Goal: Task Accomplishment & Management: Manage account settings

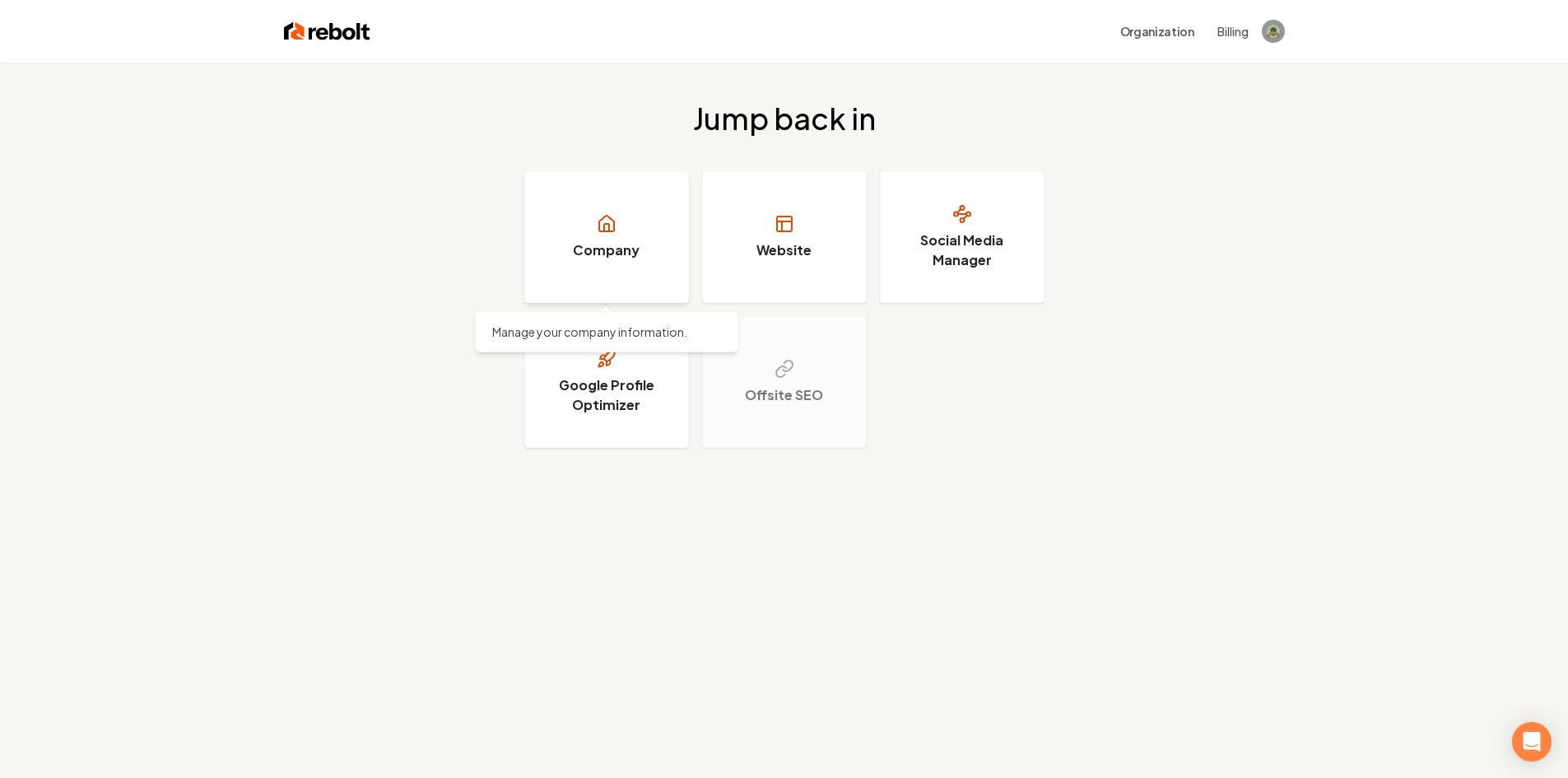
click at [619, 239] on link "Company" at bounding box center [606, 238] width 165 height 132
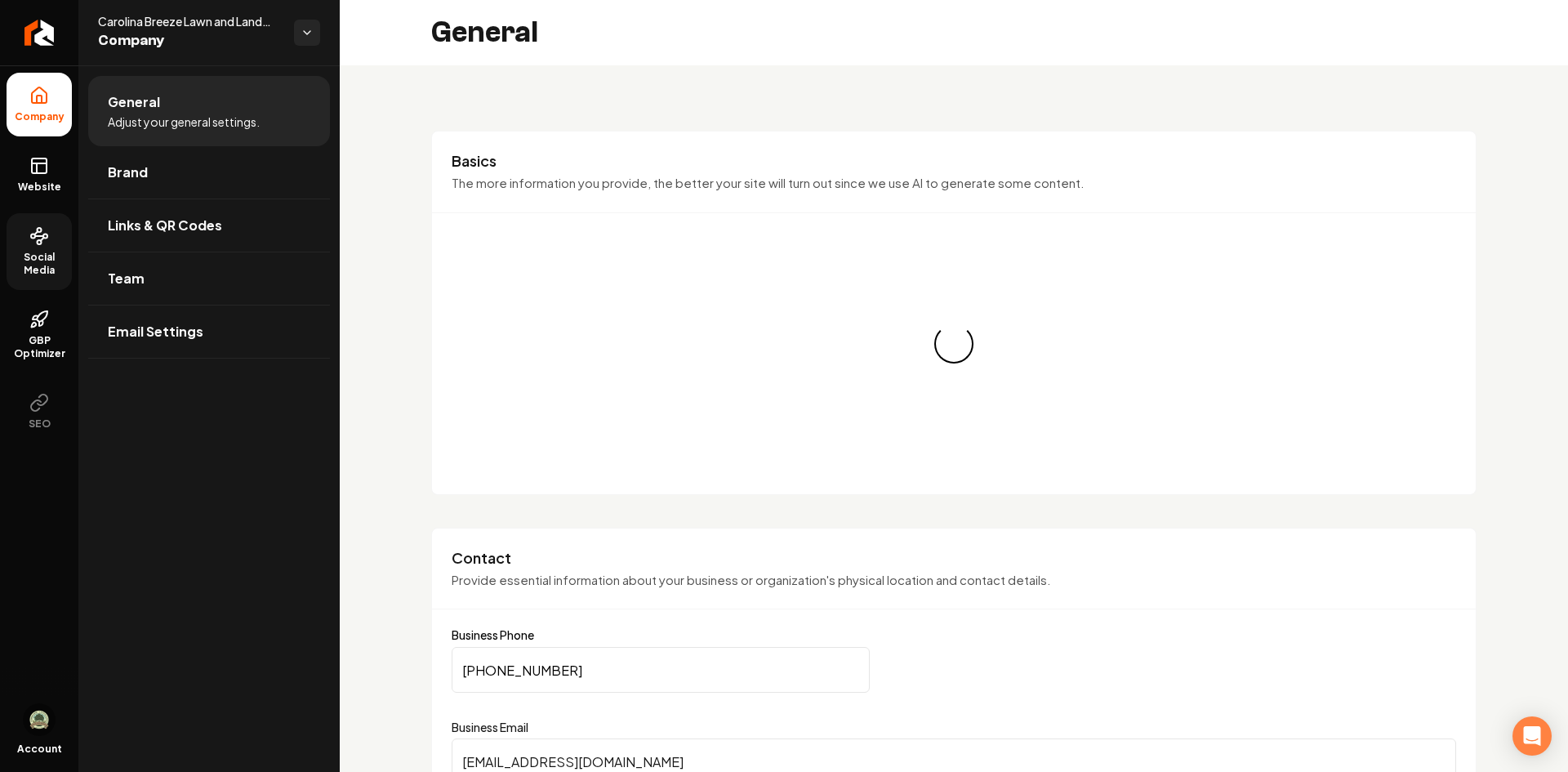
click at [48, 252] on span "Social Media" at bounding box center [39, 264] width 65 height 26
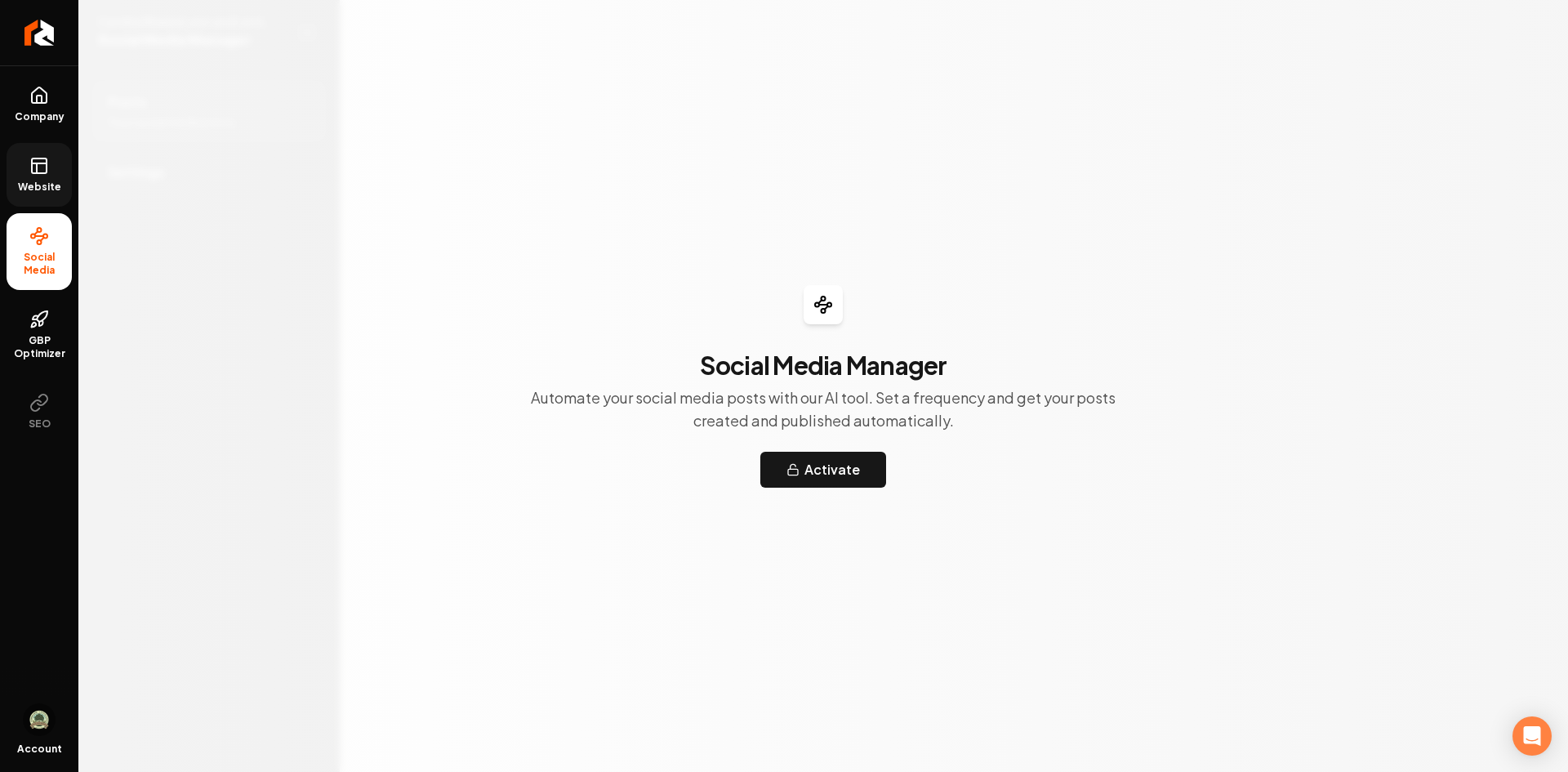
click at [60, 170] on link "Website" at bounding box center [39, 175] width 65 height 64
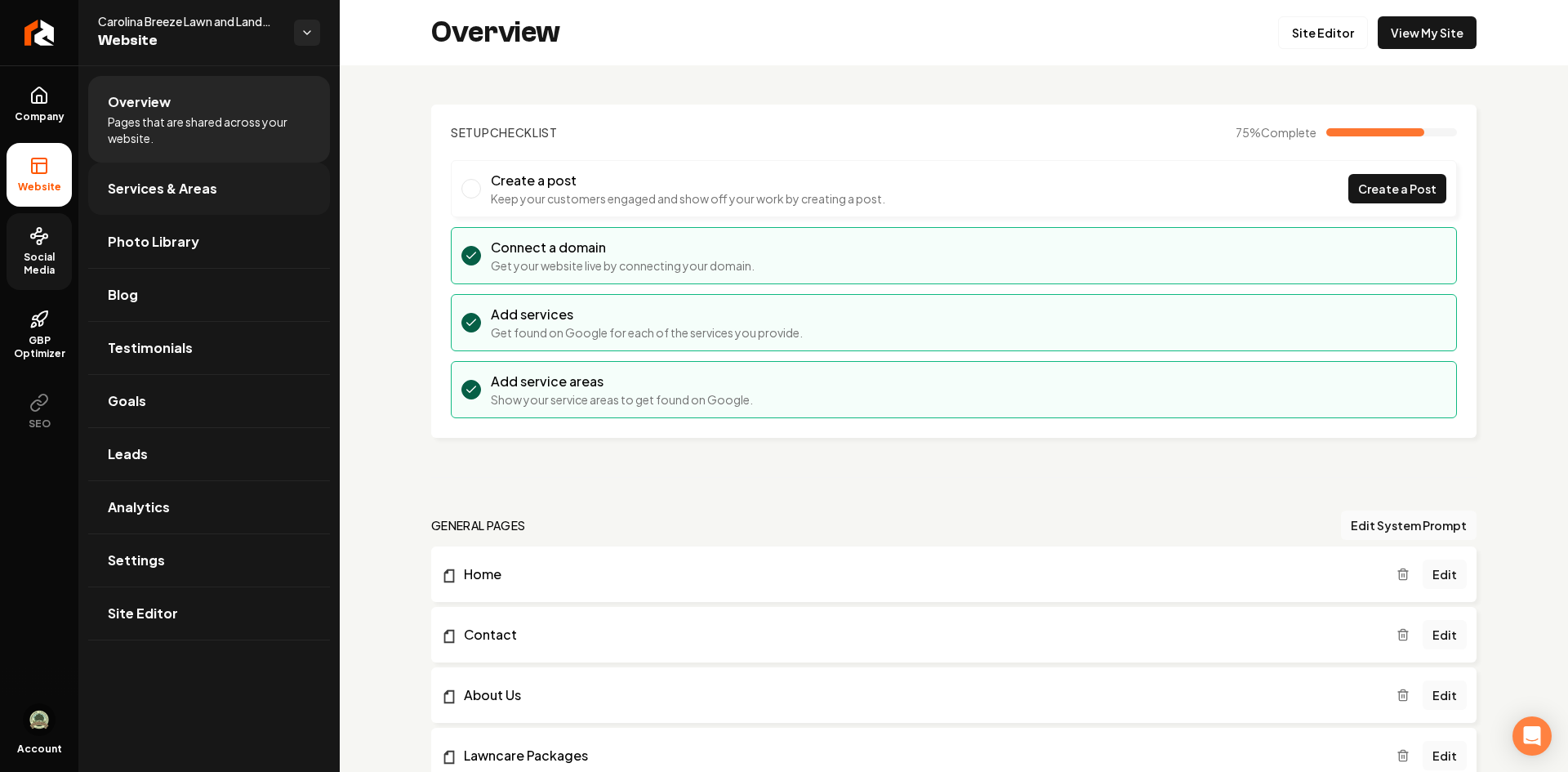
click at [203, 207] on link "Services & Areas" at bounding box center [209, 189] width 241 height 52
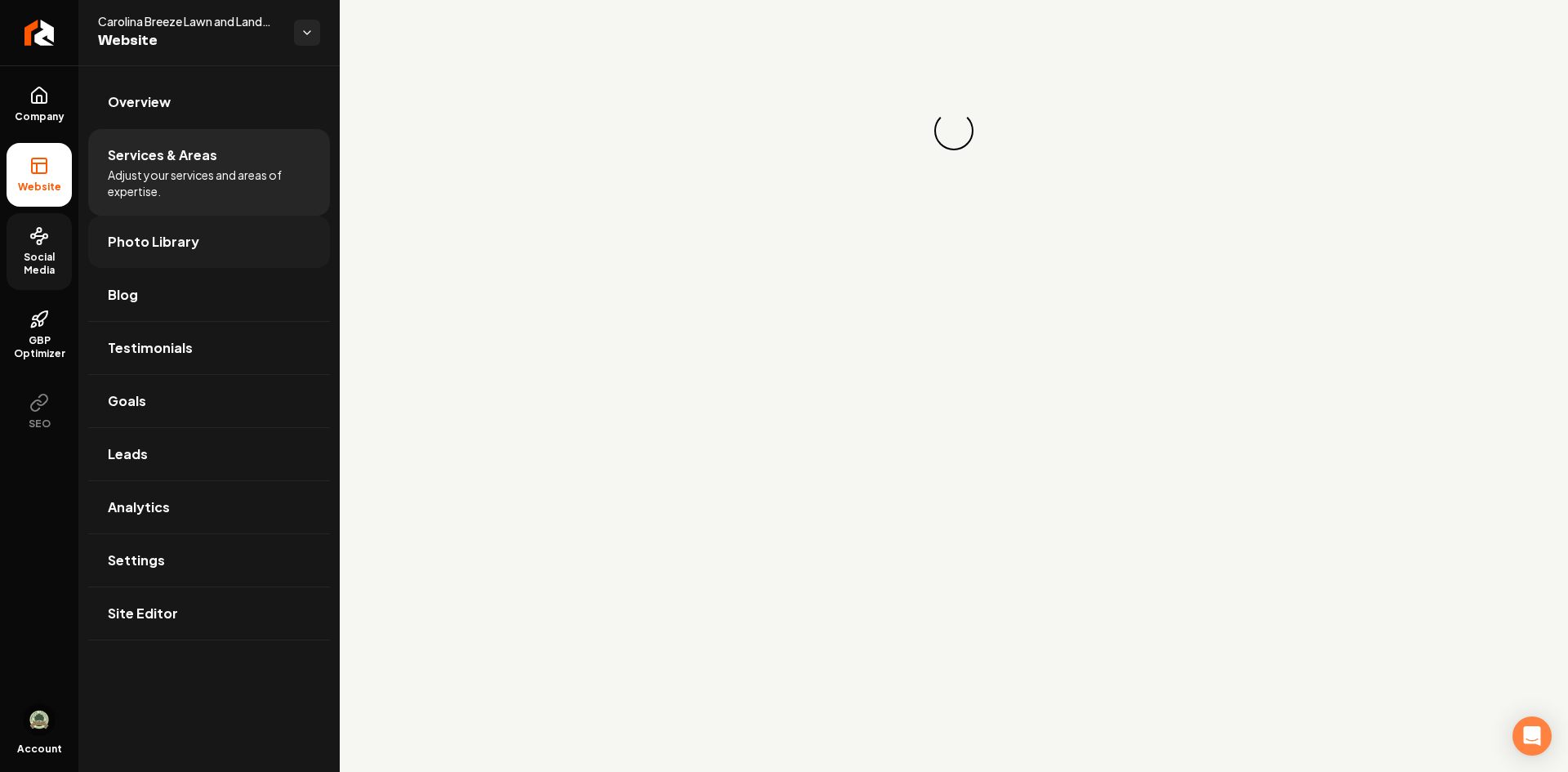
click at [210, 236] on link "Photo Library" at bounding box center [209, 241] width 241 height 52
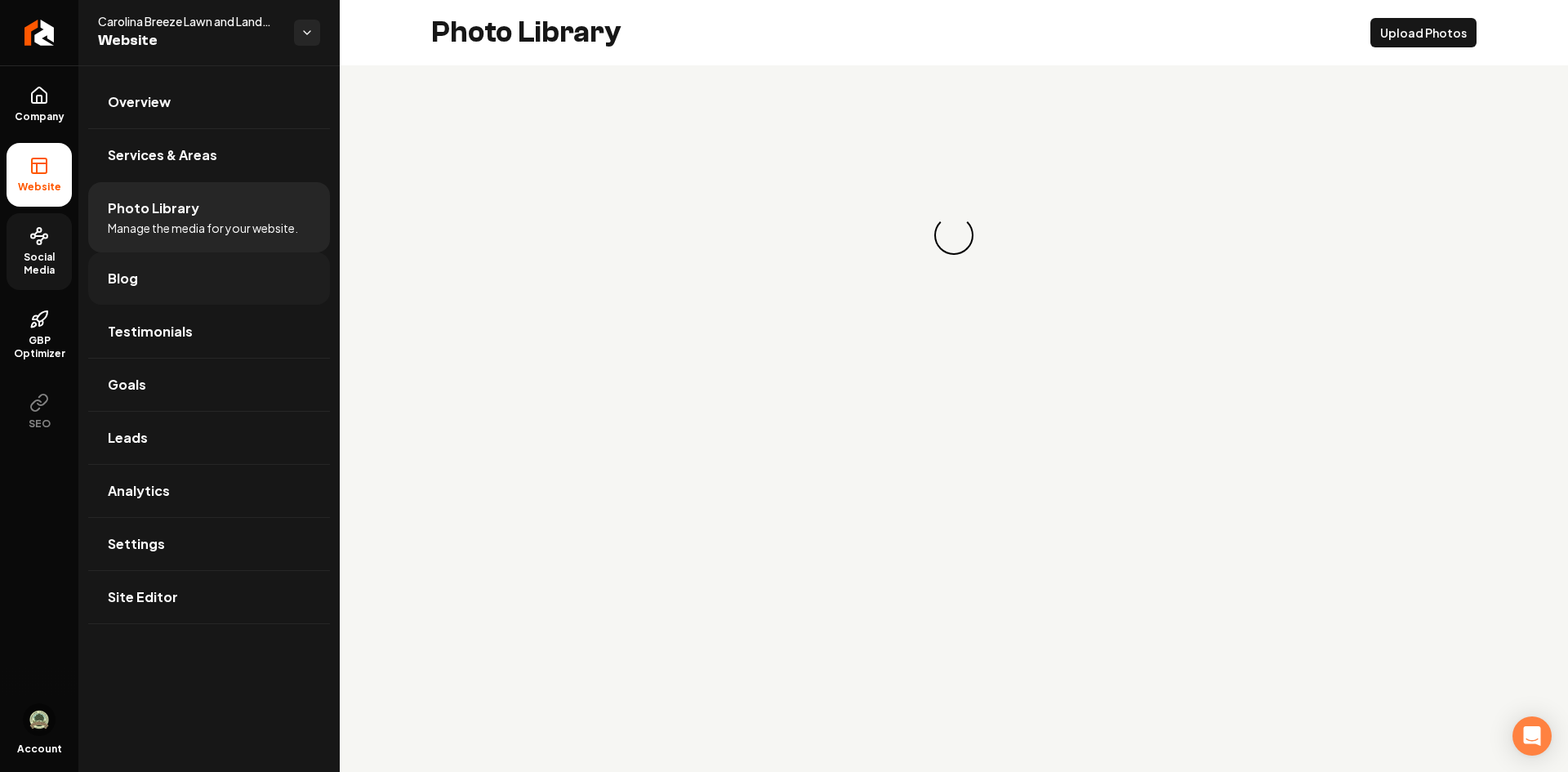
click at [218, 279] on link "Blog" at bounding box center [209, 279] width 241 height 52
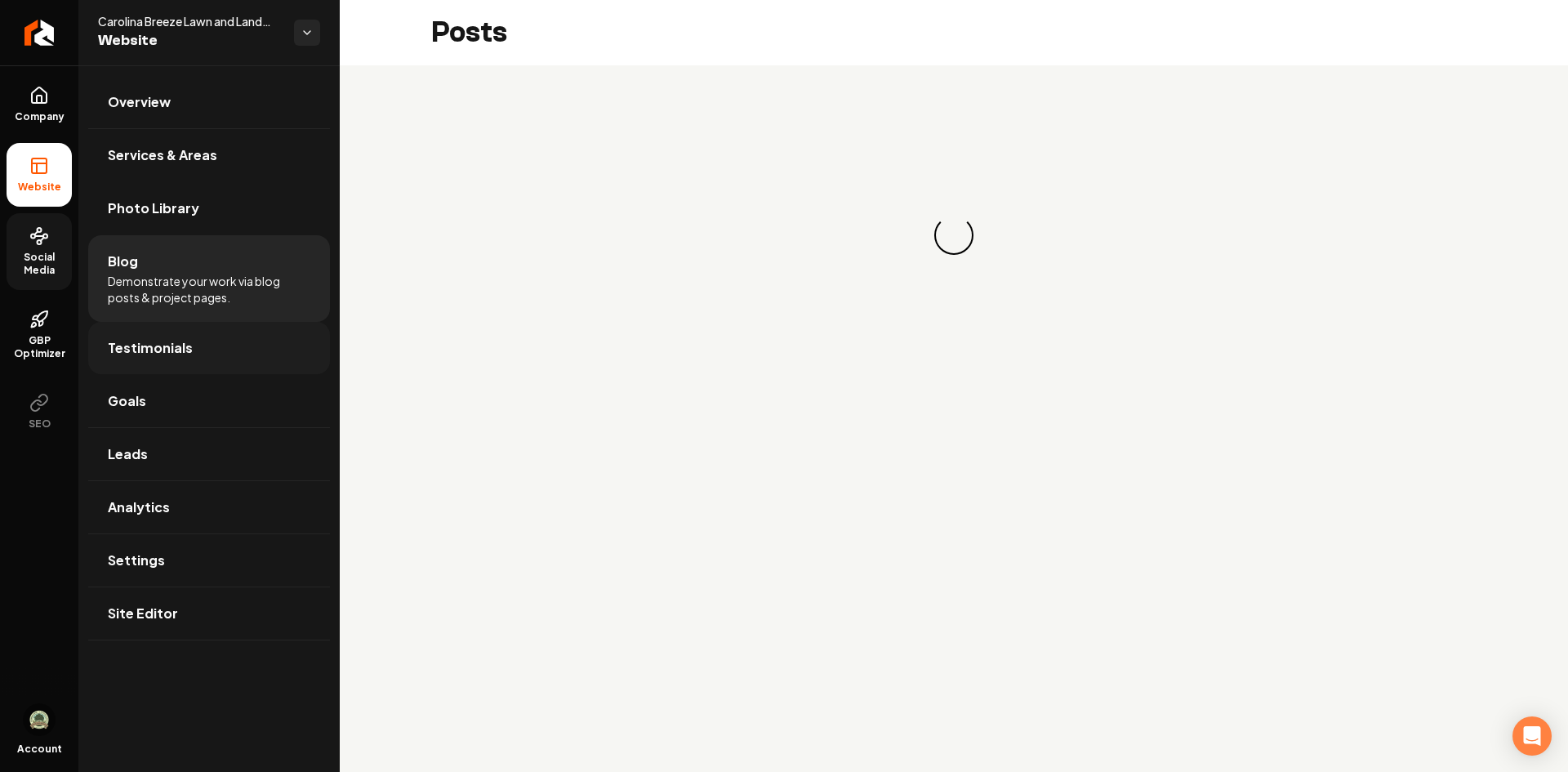
click at [232, 336] on link "Testimonials" at bounding box center [209, 348] width 241 height 52
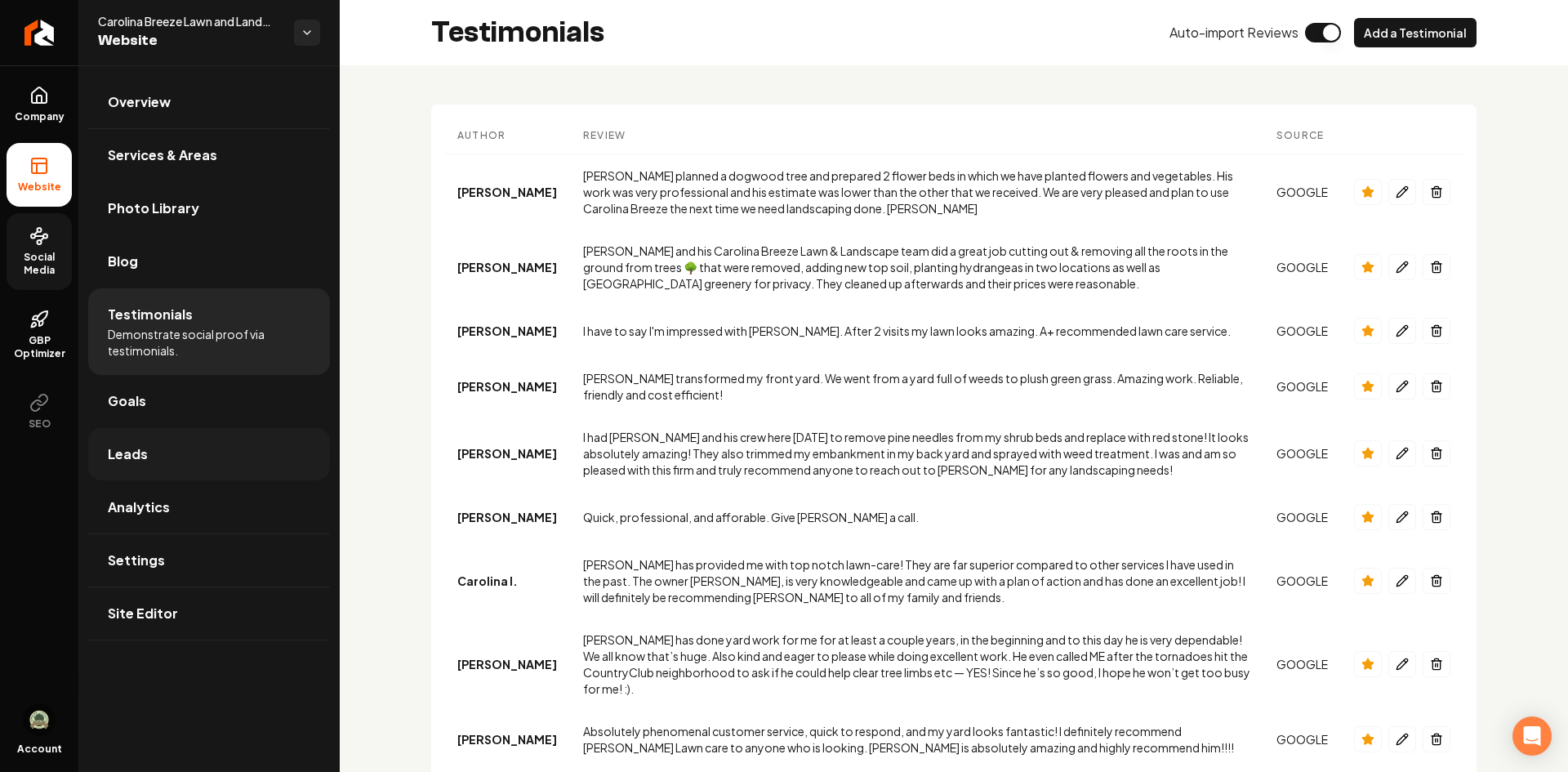
click at [216, 440] on link "Leads" at bounding box center [209, 454] width 241 height 52
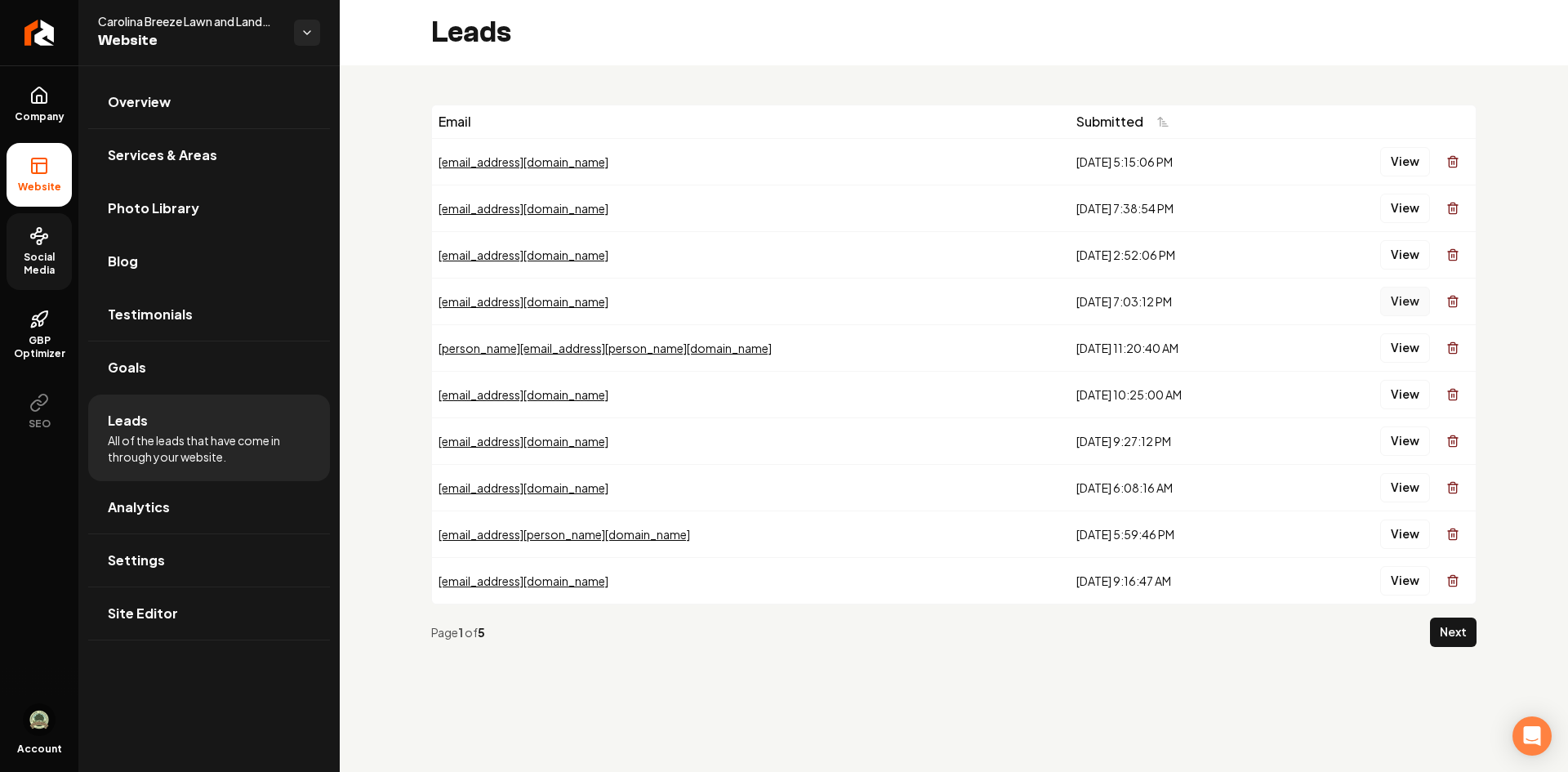
click at [1397, 303] on button "View" at bounding box center [1405, 300] width 50 height 29
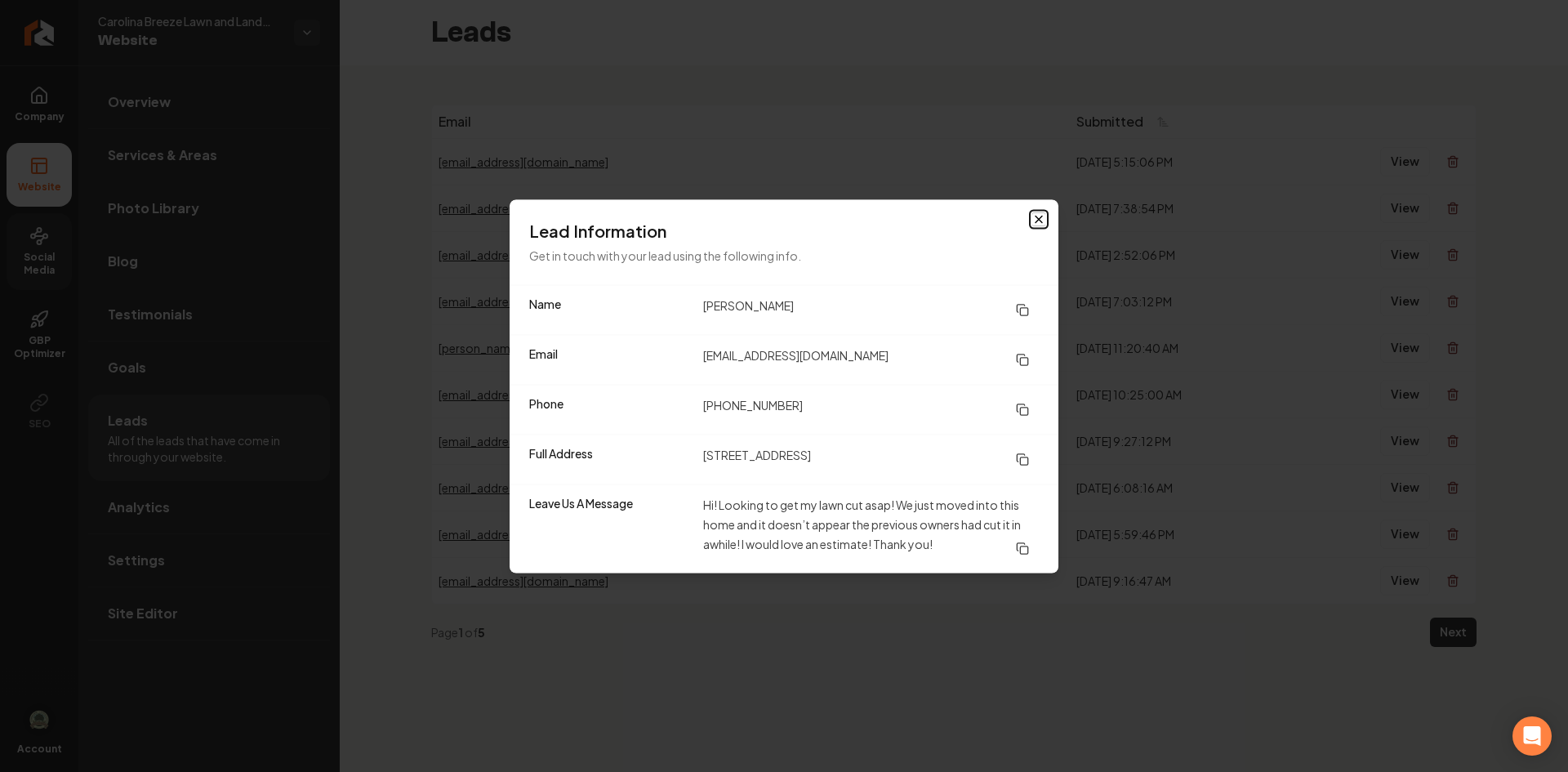
click at [1035, 215] on icon "button" at bounding box center [1039, 219] width 13 height 13
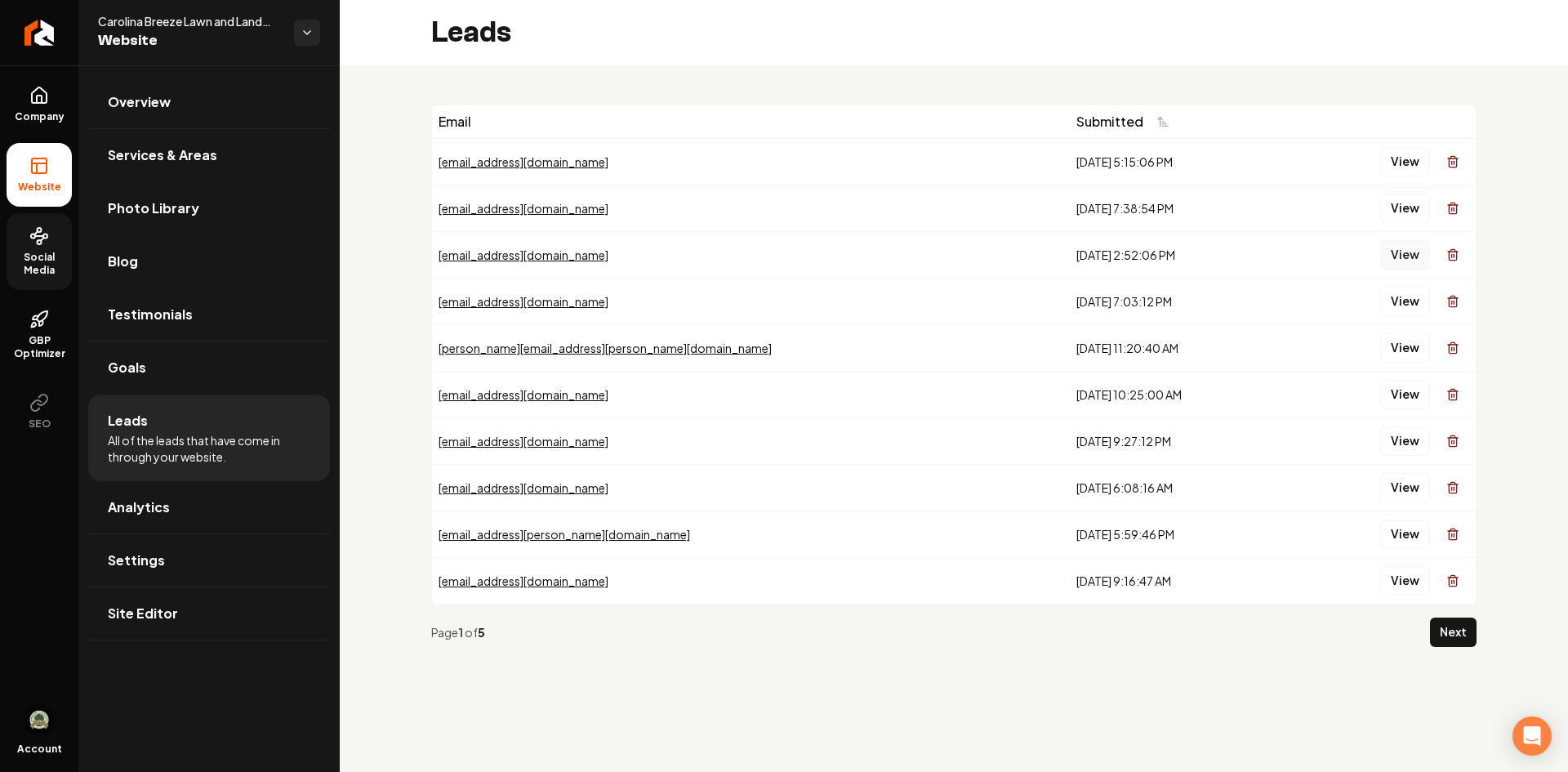
click at [1402, 255] on button "View" at bounding box center [1405, 255] width 50 height 29
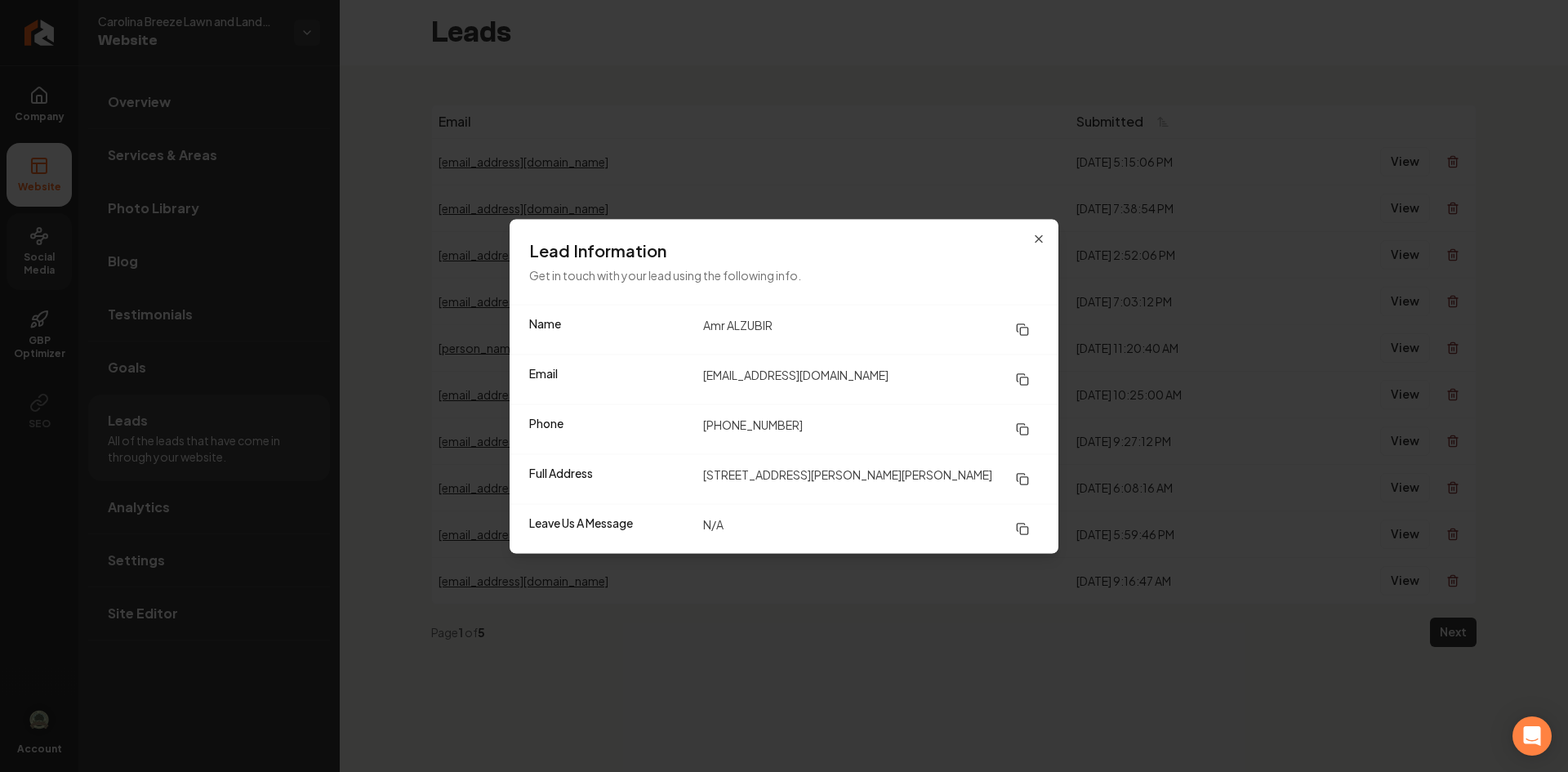
click at [1030, 244] on h3 "Lead Information" at bounding box center [784, 250] width 510 height 22
click at [1038, 239] on icon "button" at bounding box center [1039, 239] width 13 height 13
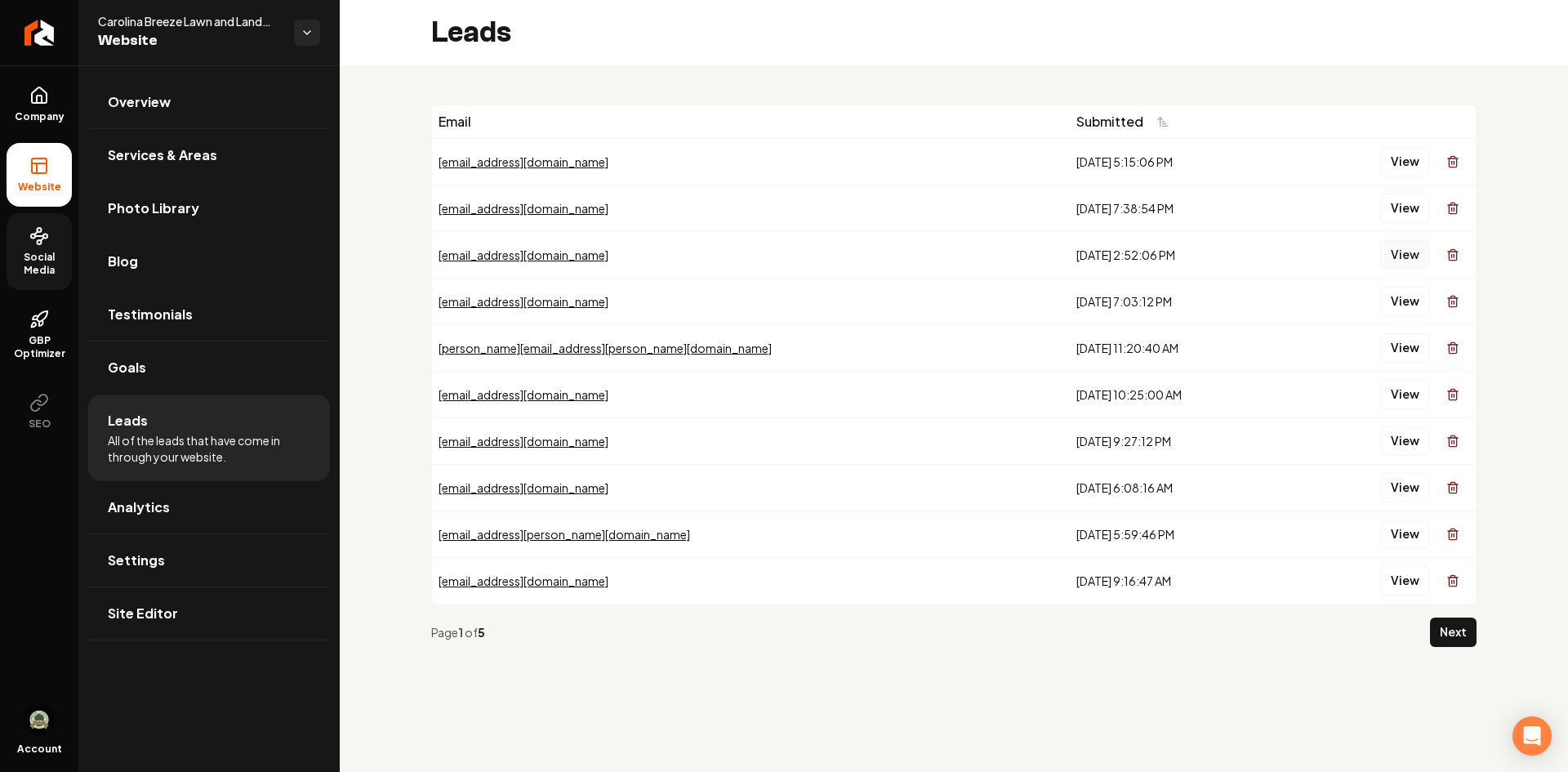
click at [1399, 252] on button "View" at bounding box center [1405, 255] width 50 height 29
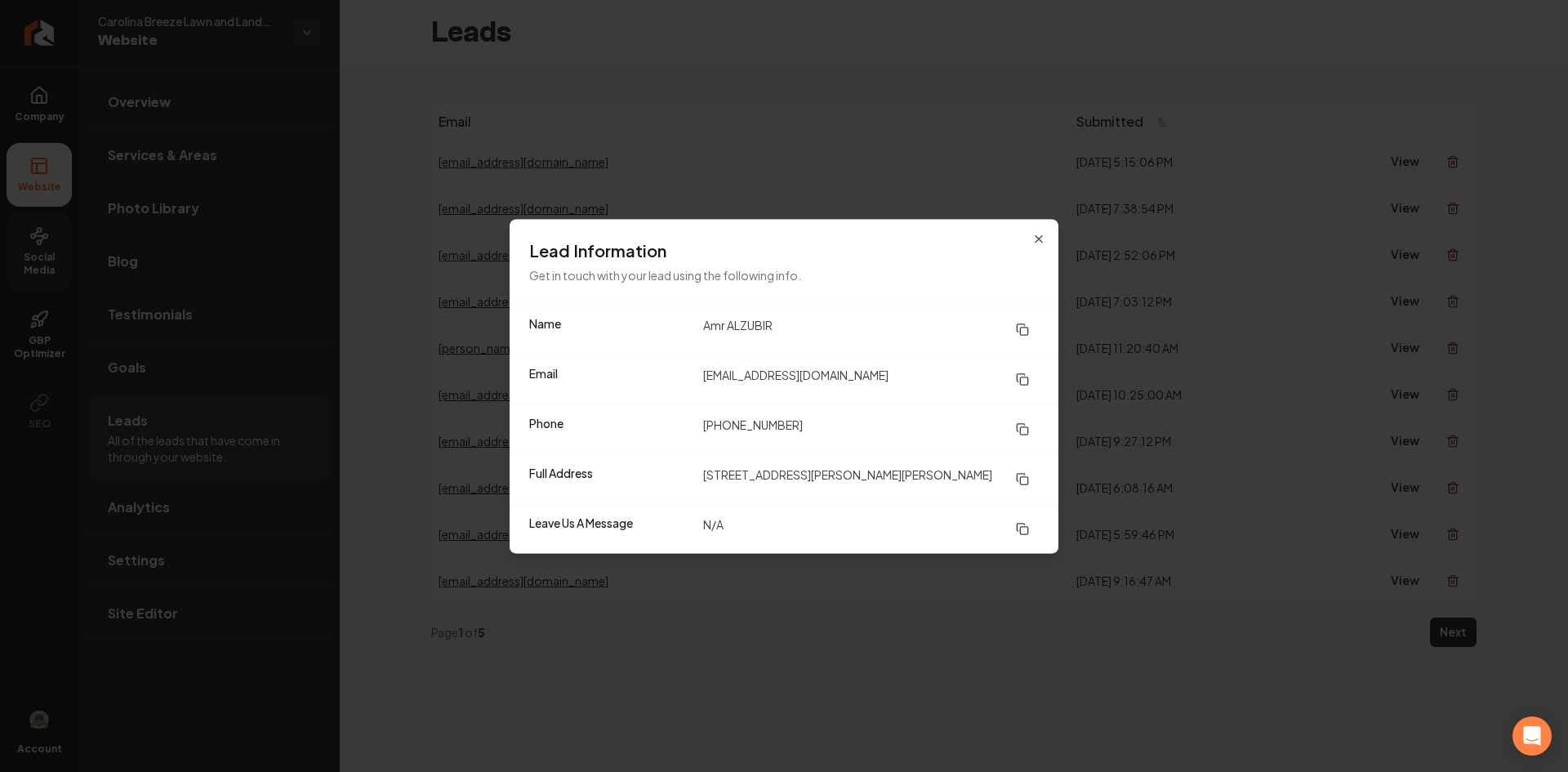
click at [1040, 229] on div "Lead Information Get in touch with your lead using the following info." at bounding box center [784, 261] width 549 height 85
click at [1045, 237] on icon "button" at bounding box center [1039, 239] width 13 height 13
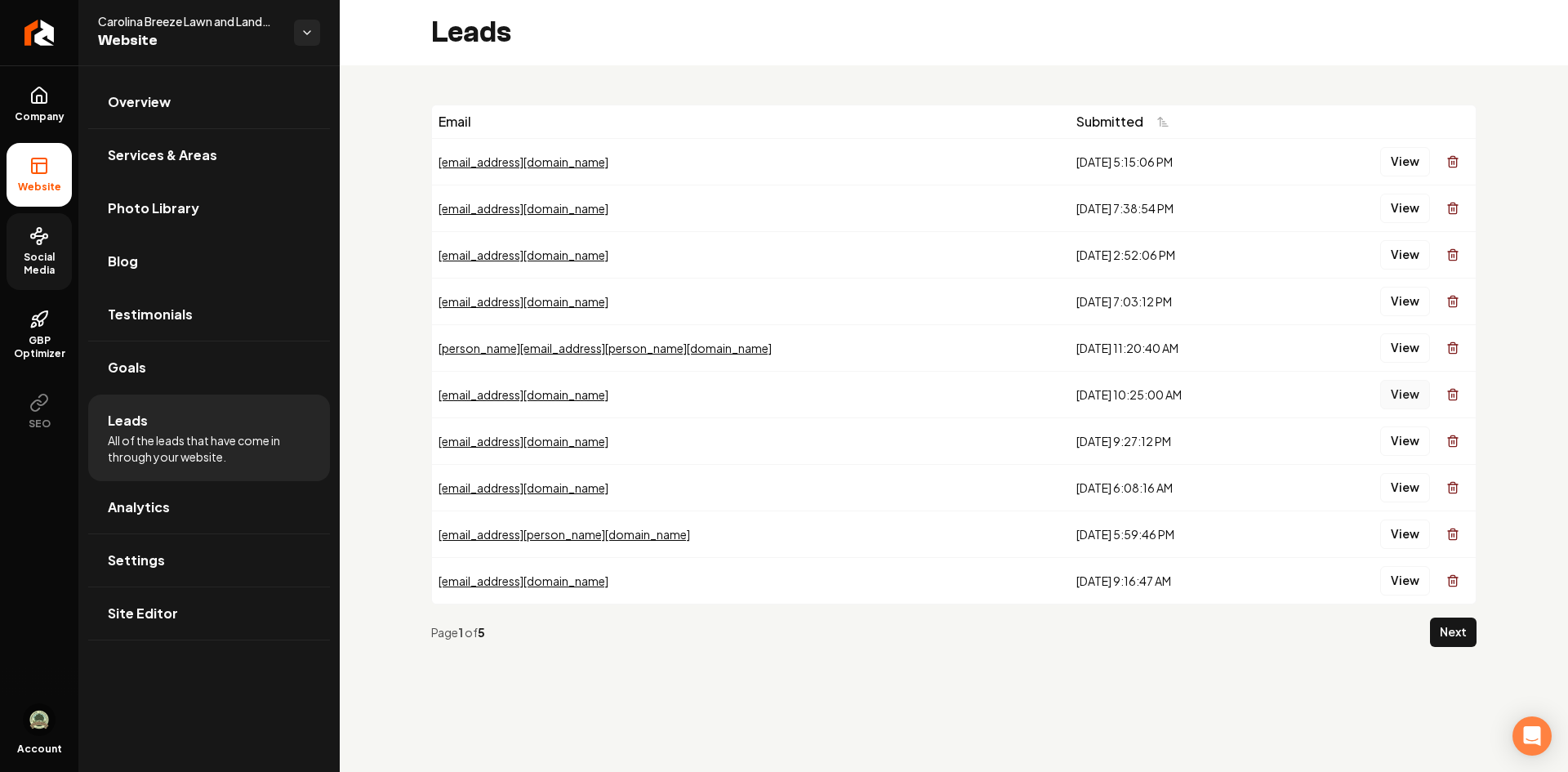
click at [1411, 393] on button "View" at bounding box center [1405, 394] width 50 height 29
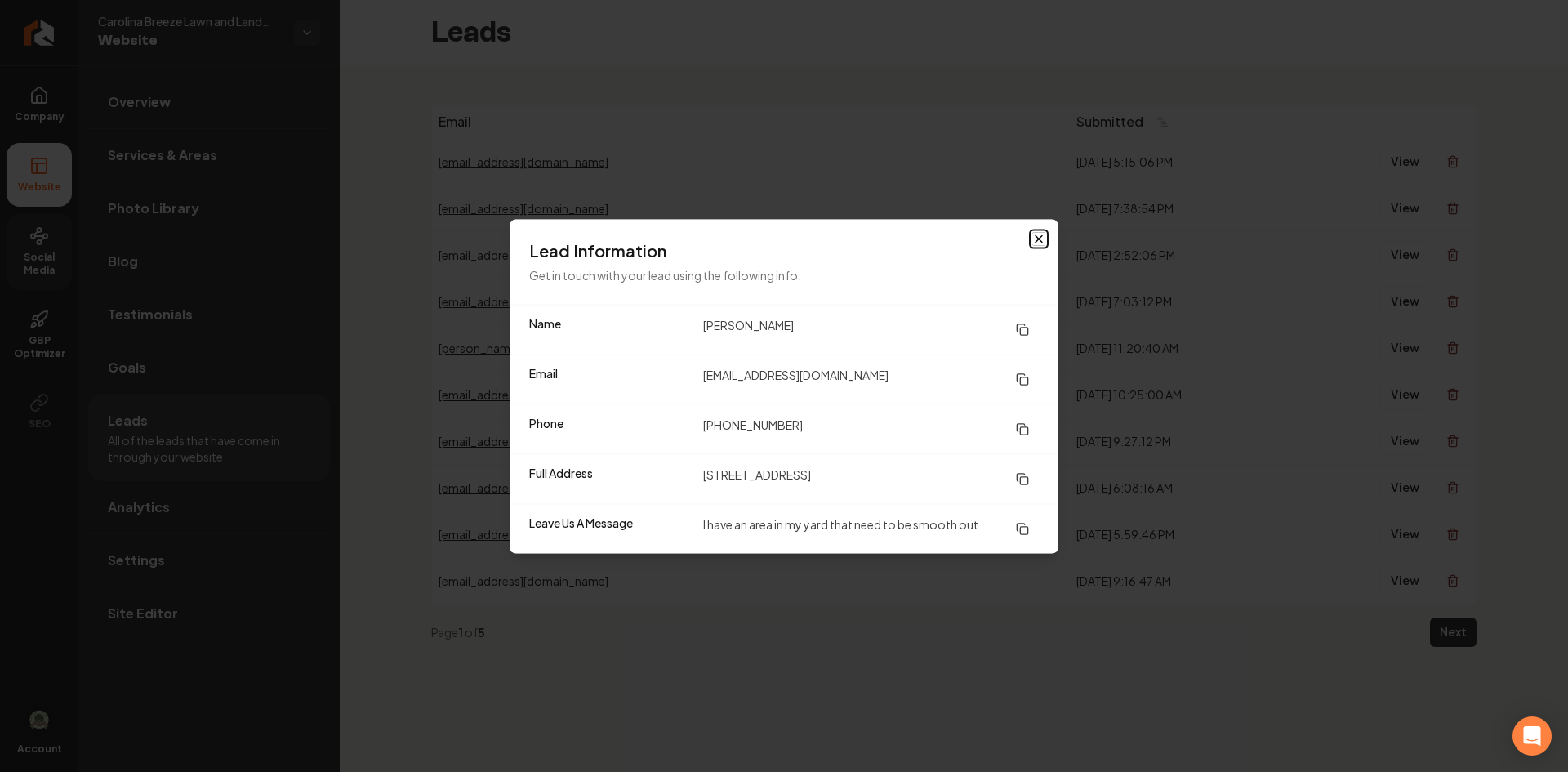
click at [1040, 233] on icon "button" at bounding box center [1039, 239] width 13 height 13
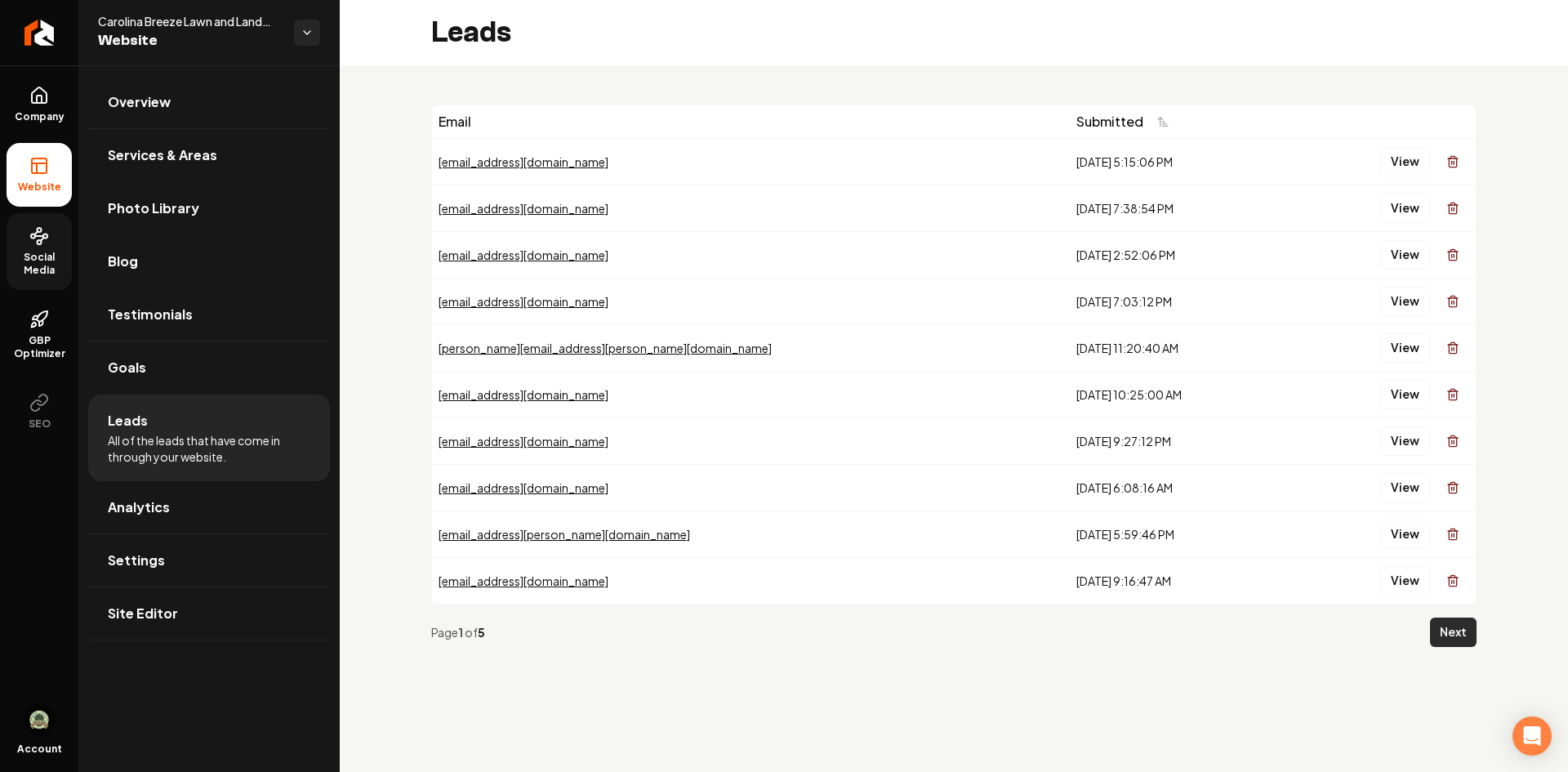
click at [1452, 638] on button "Next" at bounding box center [1454, 632] width 47 height 29
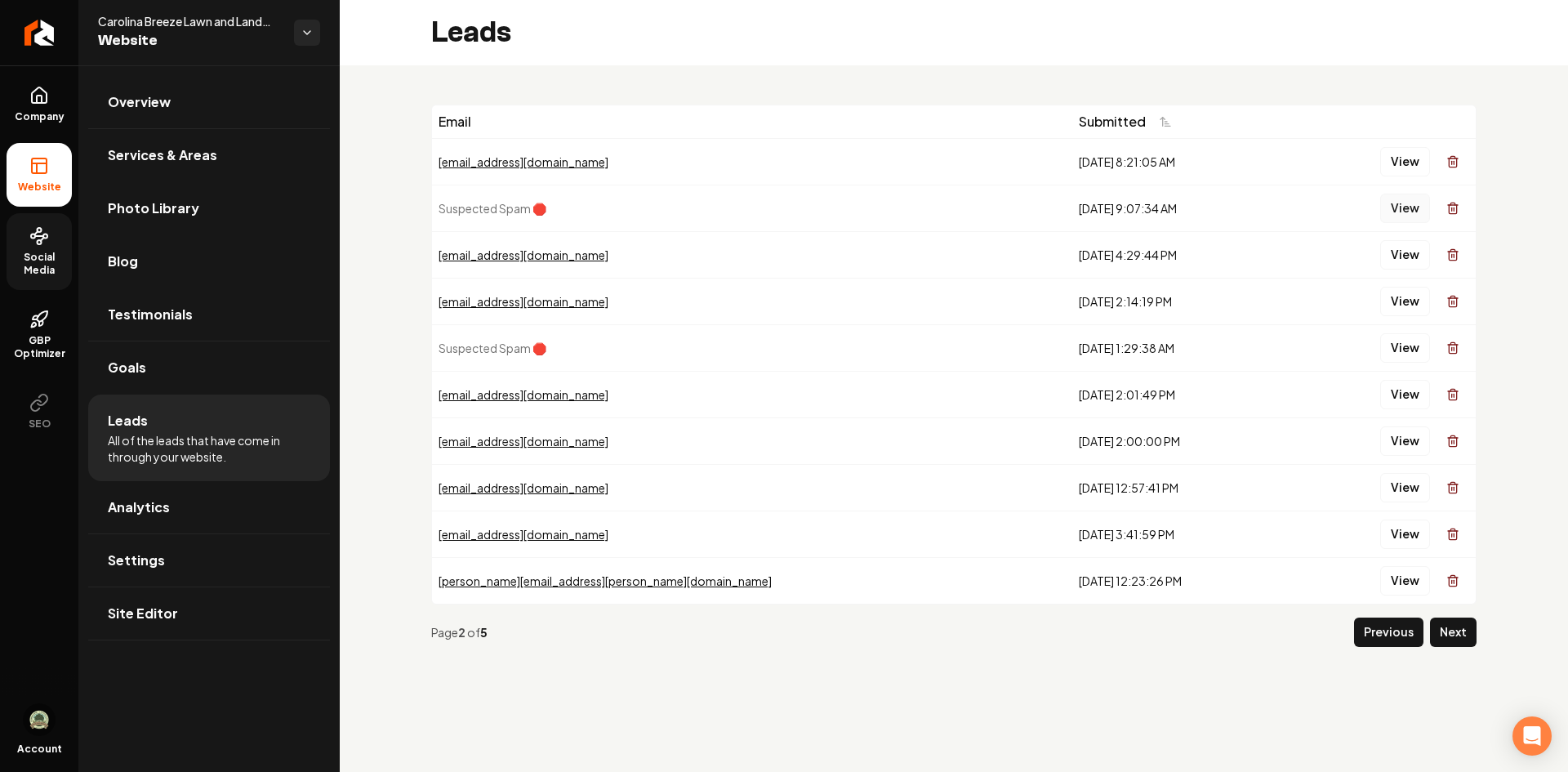
click at [1408, 210] on button "View" at bounding box center [1405, 208] width 50 height 29
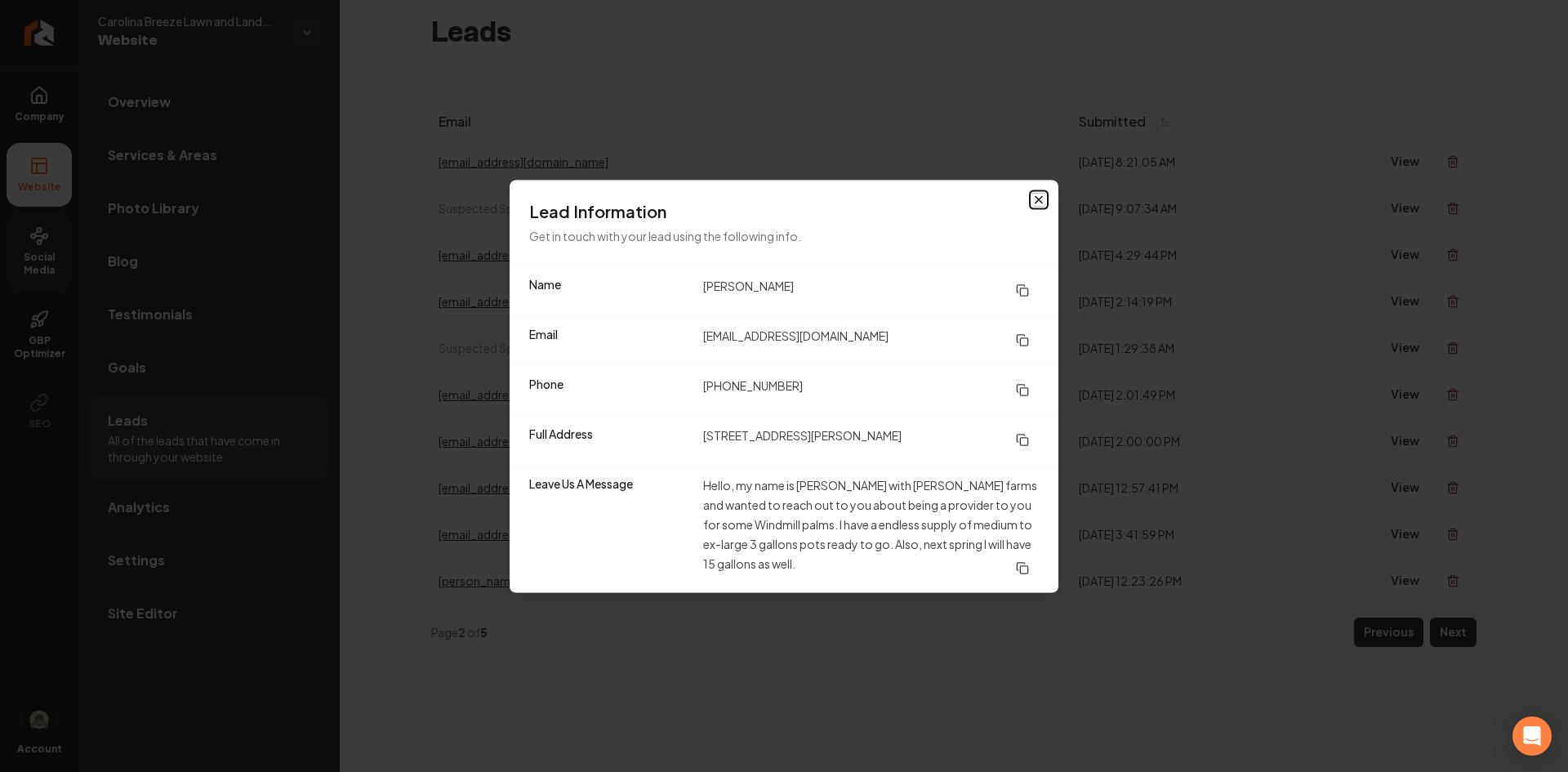
click at [1040, 199] on icon "button" at bounding box center [1039, 199] width 13 height 13
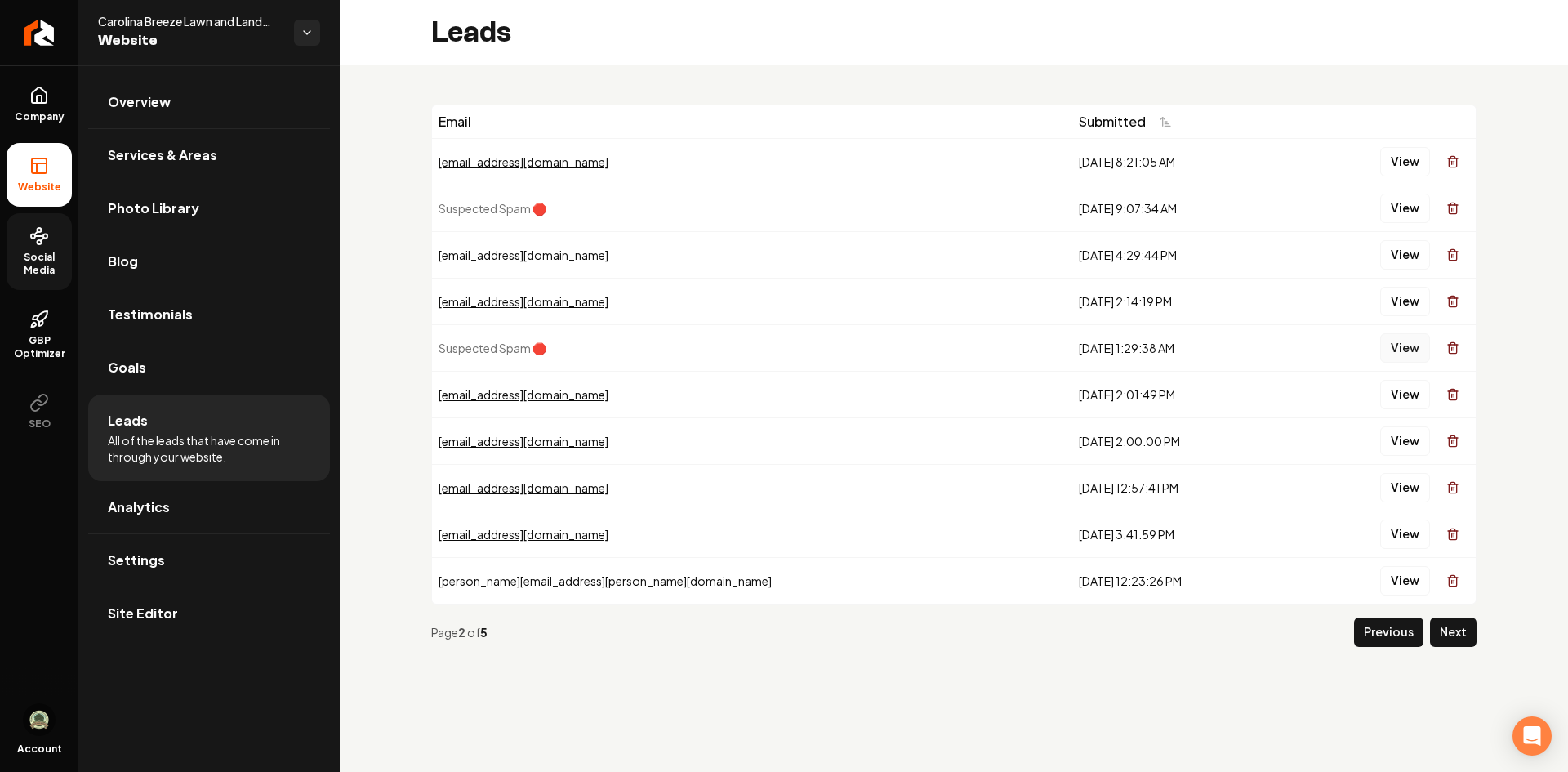
click at [1399, 352] on button "View" at bounding box center [1405, 347] width 50 height 29
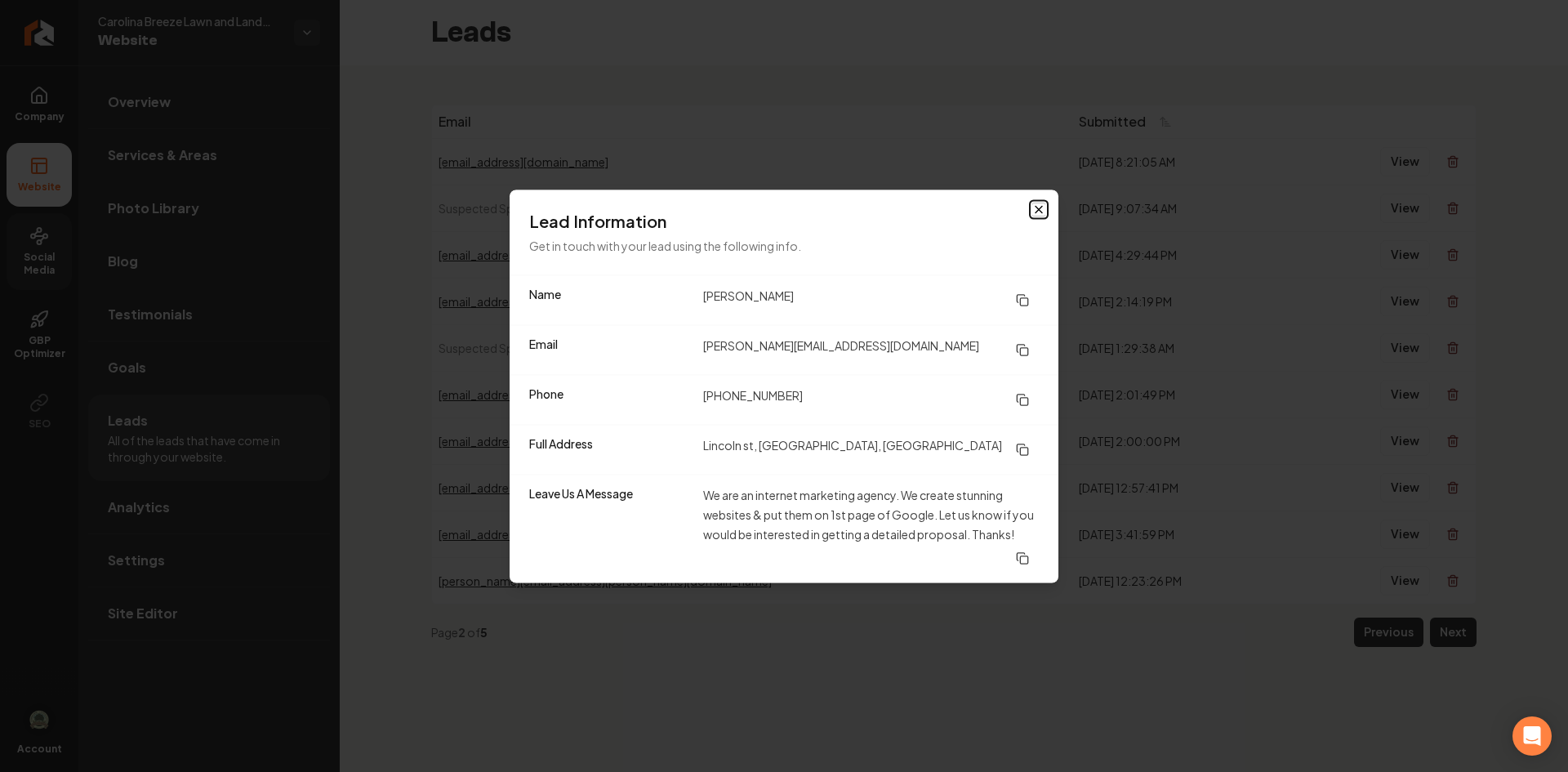
click at [1035, 213] on icon "button" at bounding box center [1039, 210] width 13 height 13
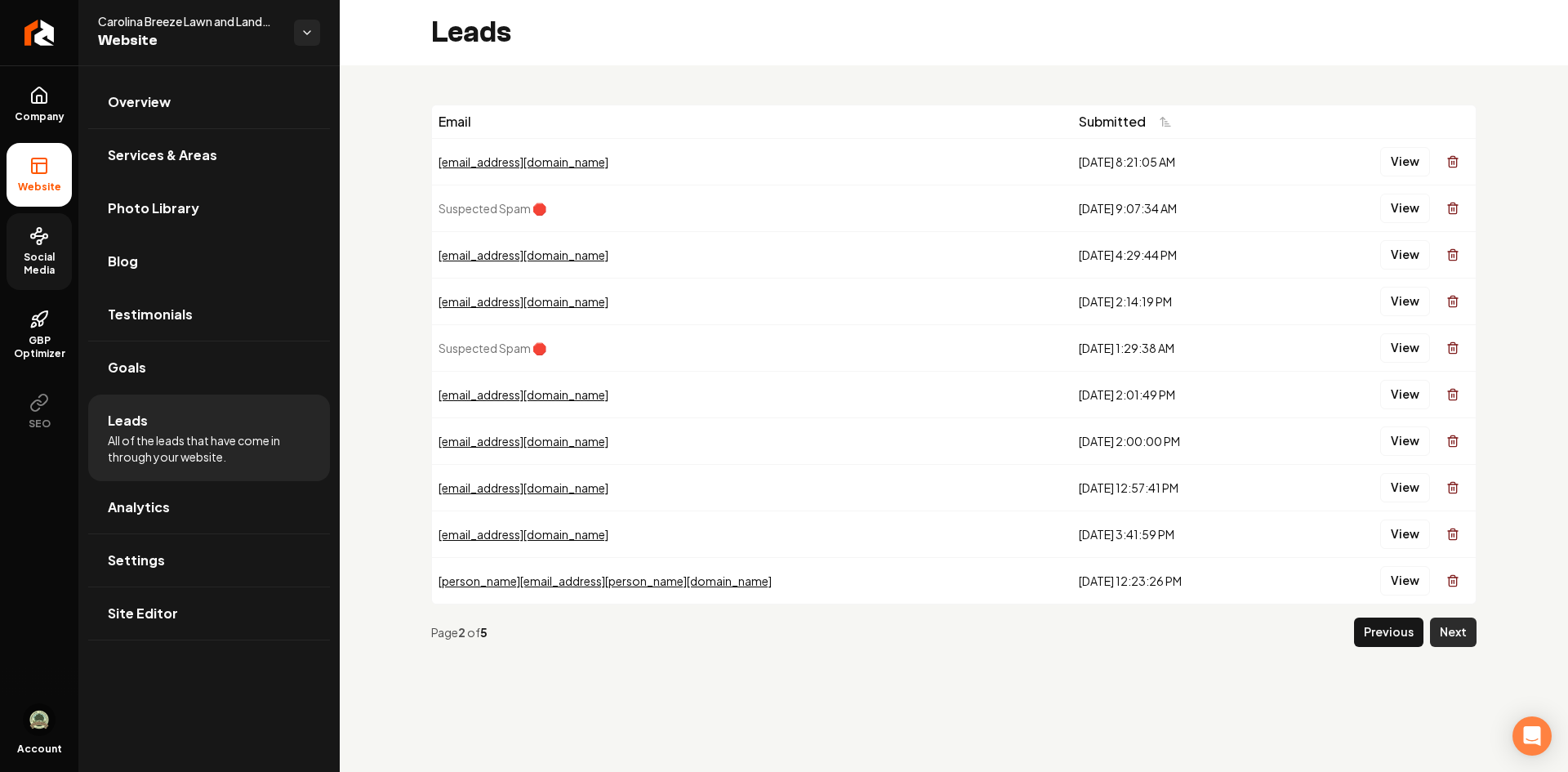
click at [1434, 626] on button "Next" at bounding box center [1454, 632] width 47 height 29
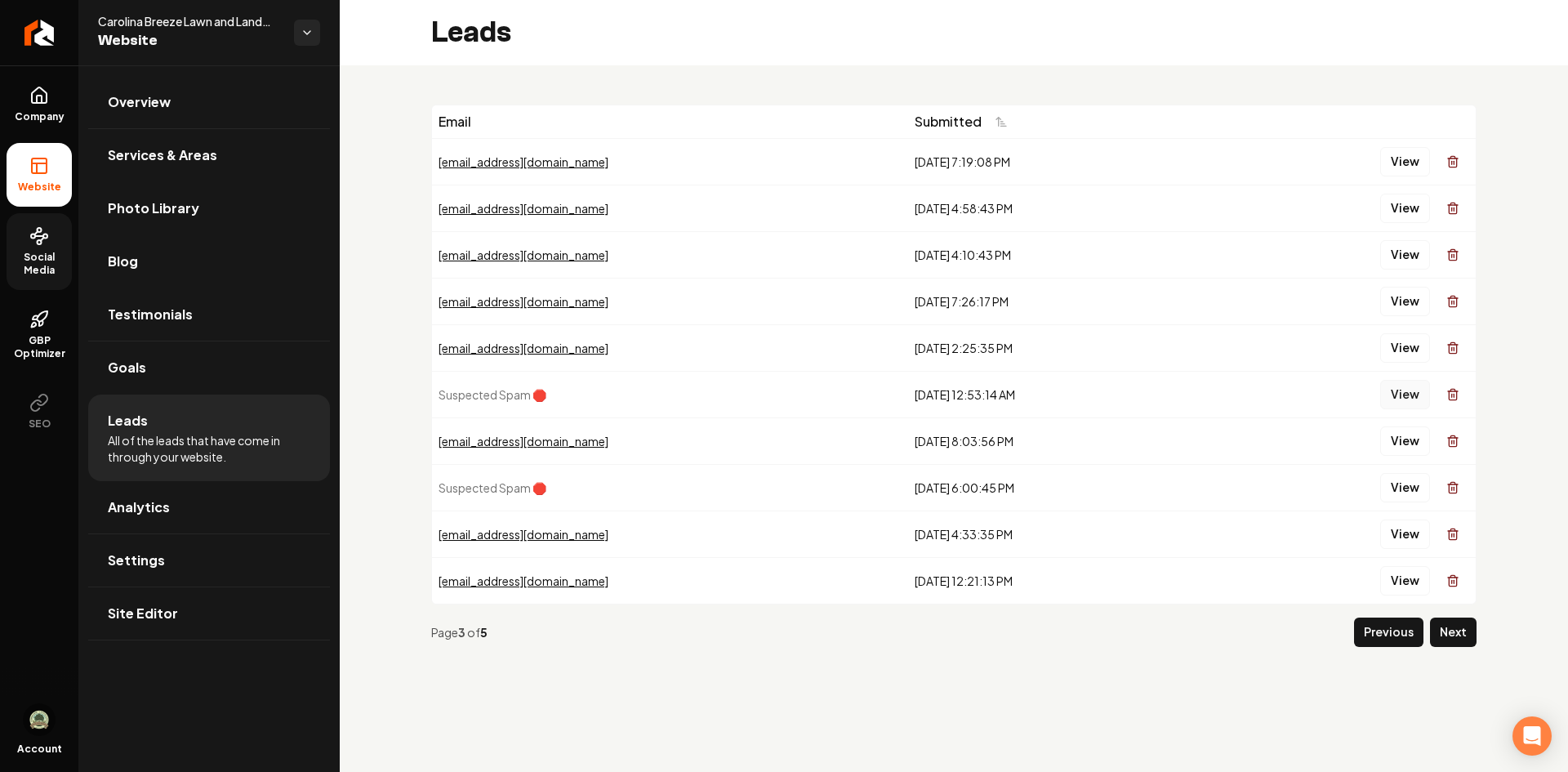
click at [1400, 396] on button "View" at bounding box center [1405, 394] width 50 height 29
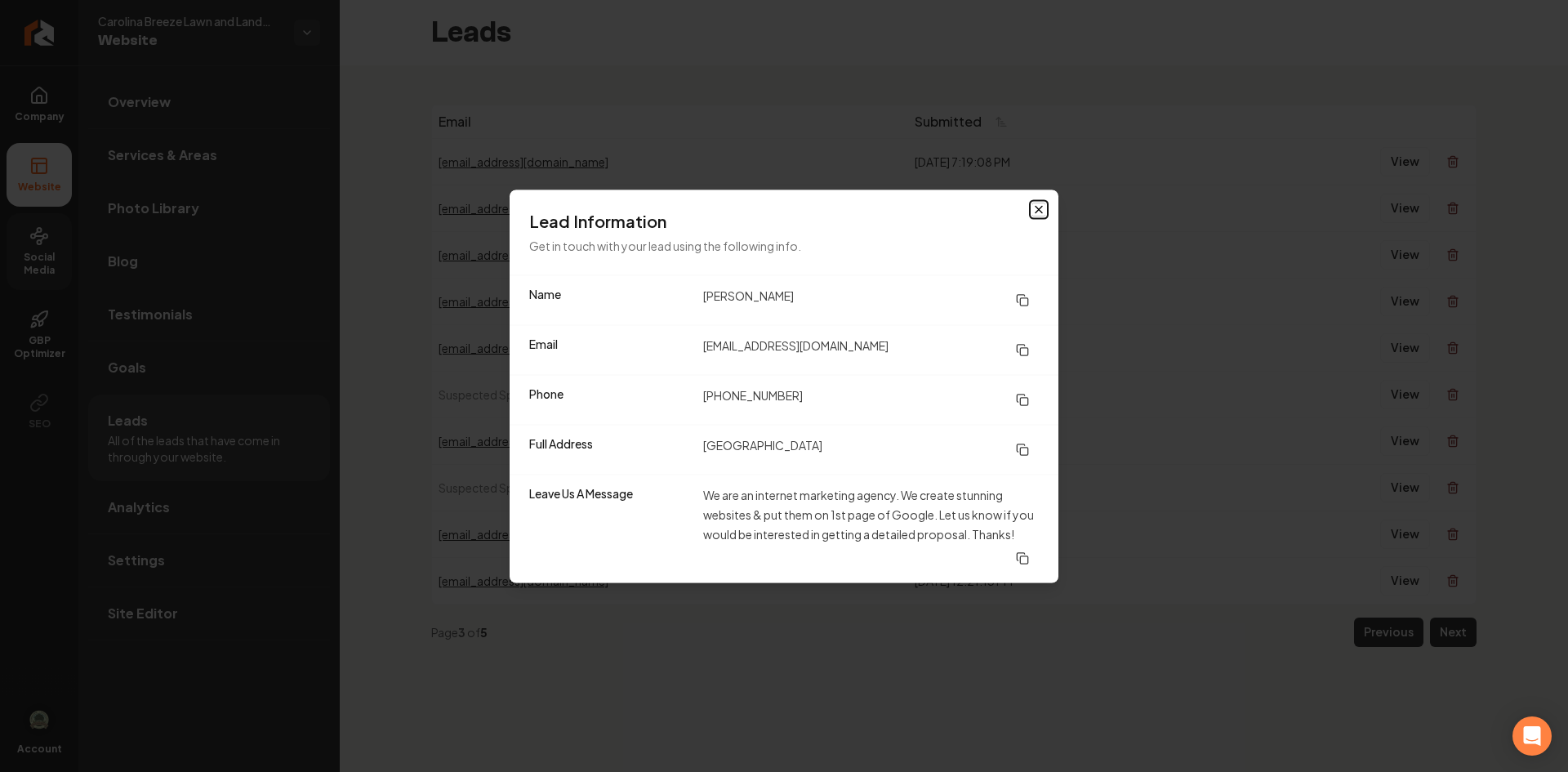
click at [1039, 214] on icon "button" at bounding box center [1039, 210] width 13 height 13
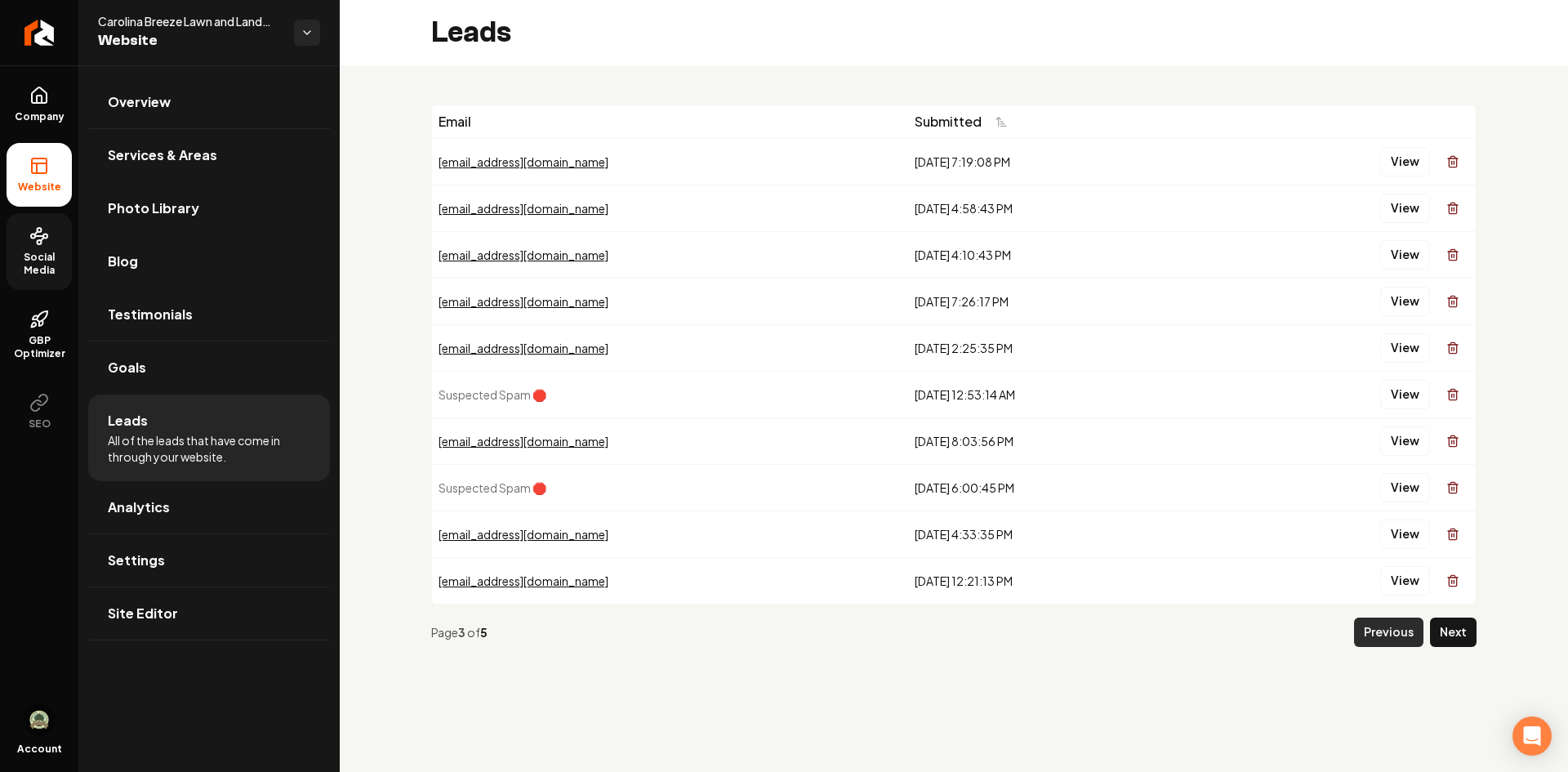
click at [1394, 640] on button "Previous" at bounding box center [1389, 632] width 69 height 29
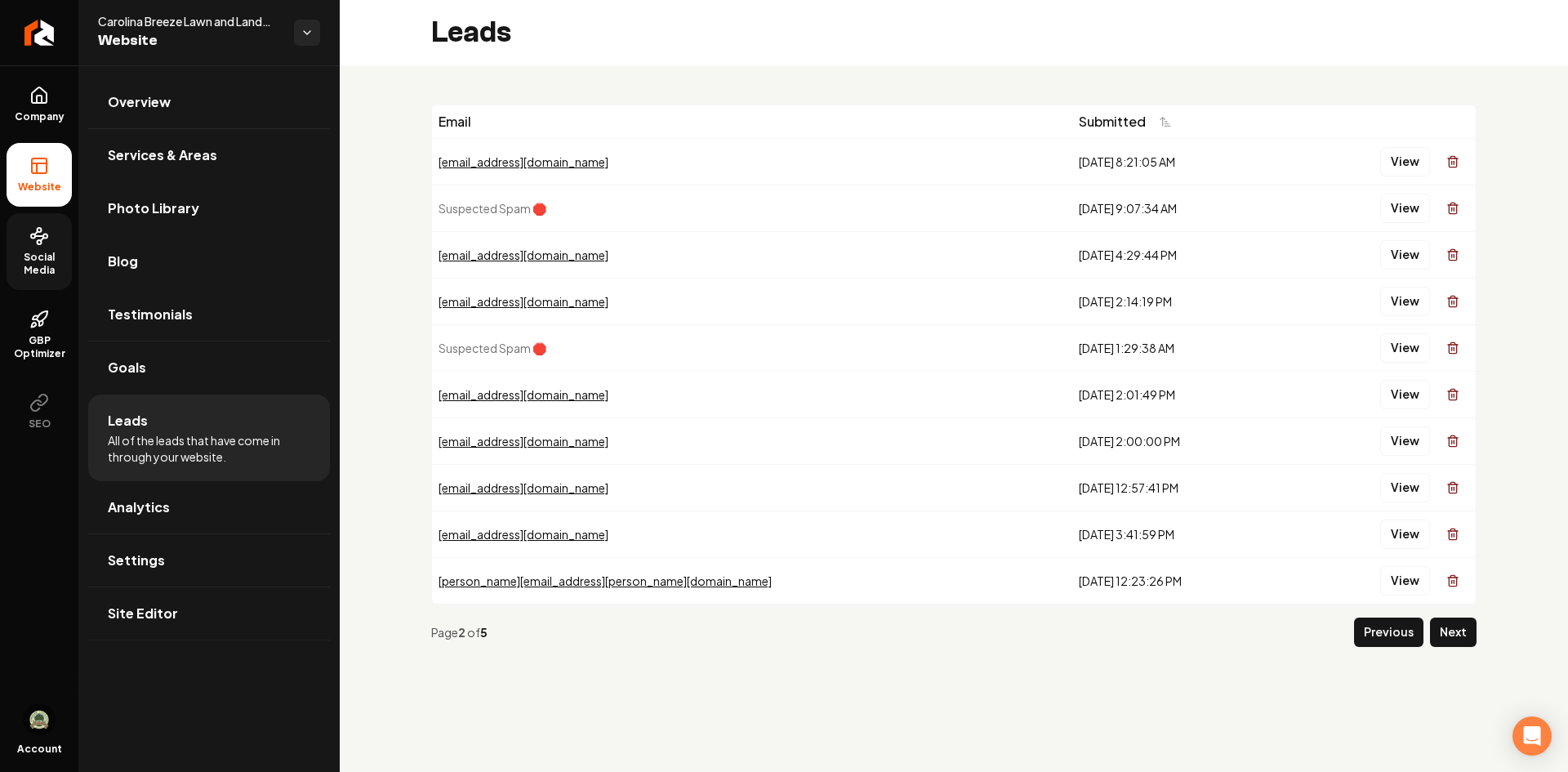
click at [1381, 635] on button "Previous" at bounding box center [1389, 632] width 69 height 29
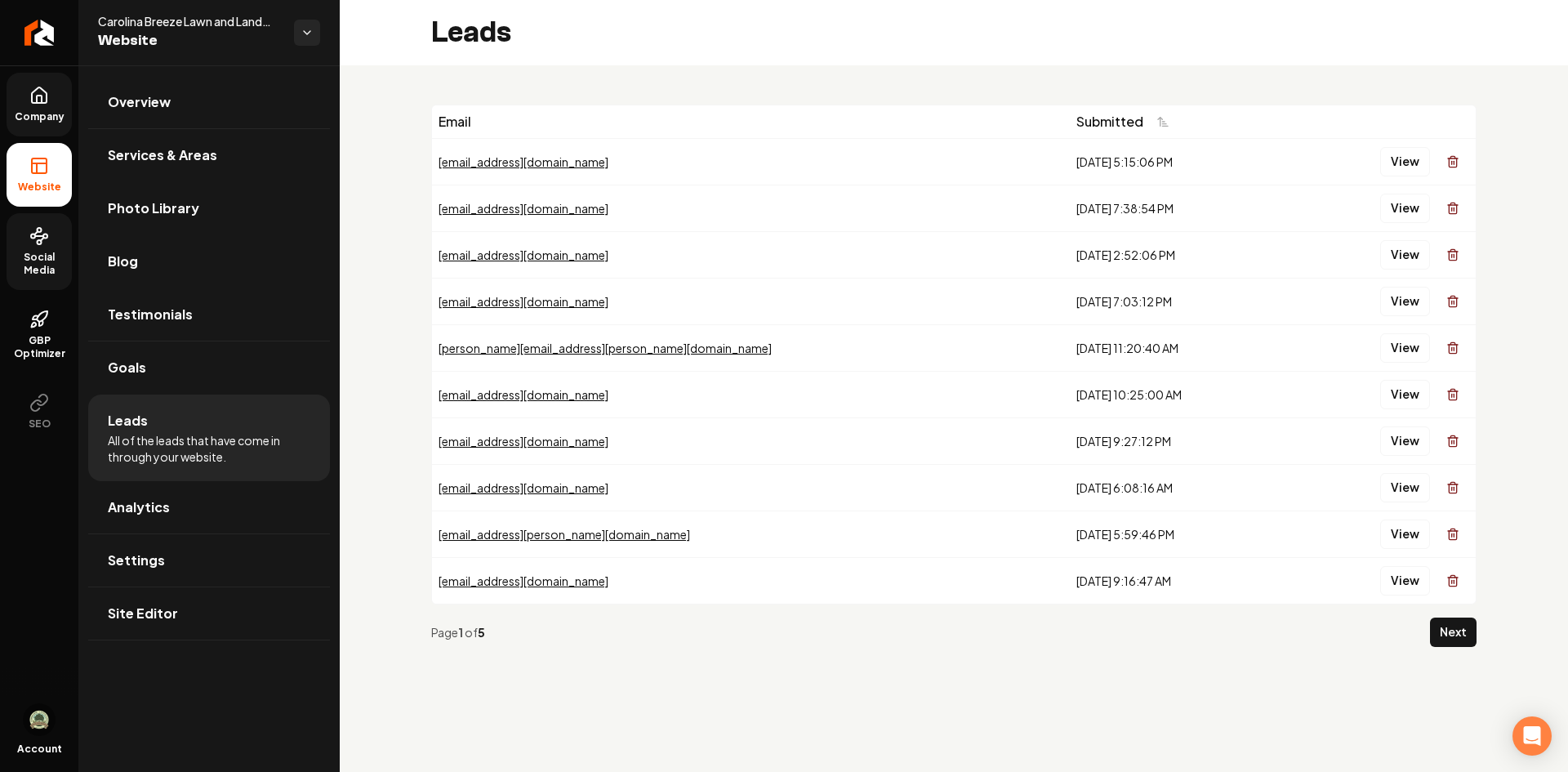
click at [60, 100] on link "Company" at bounding box center [39, 105] width 65 height 64
